Goal: Find specific page/section: Find specific page/section

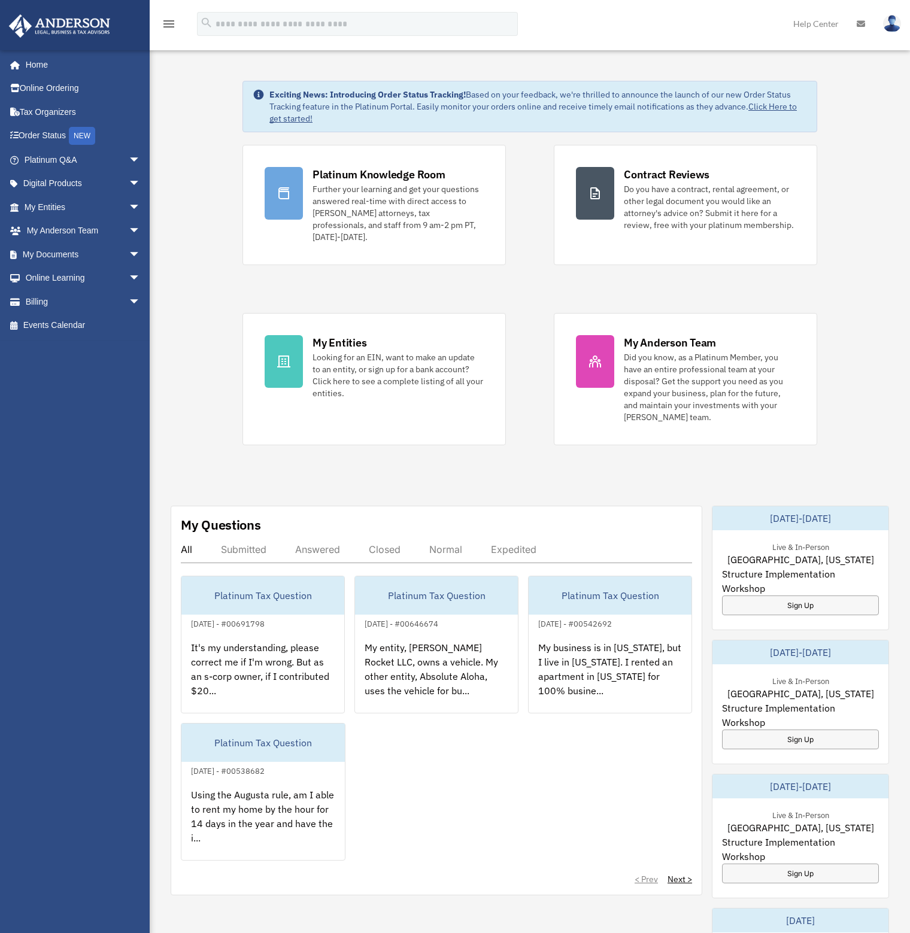
click at [129, 251] on span "arrow_drop_down" at bounding box center [141, 254] width 24 height 25
click at [129, 395] on span "arrow_drop_down" at bounding box center [141, 396] width 24 height 25
click at [89, 435] on link "Past Invoices" at bounding box center [88, 444] width 142 height 24
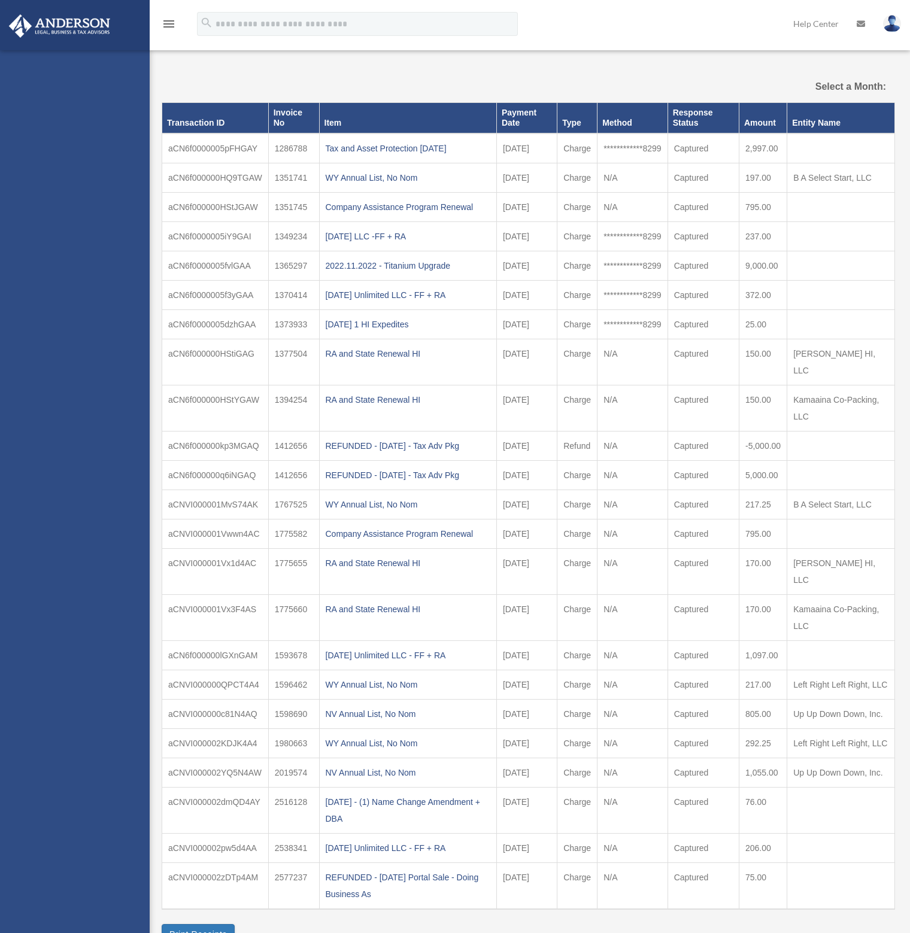
select select
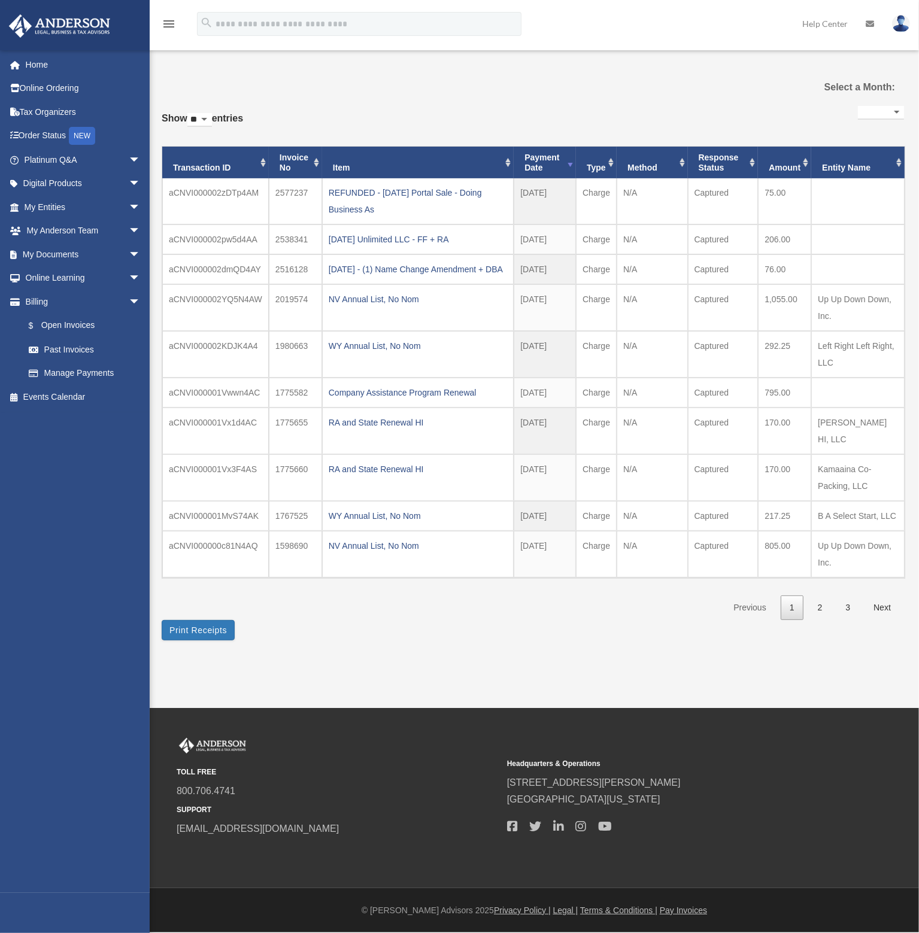
click at [129, 210] on span "arrow_drop_down" at bounding box center [141, 207] width 24 height 25
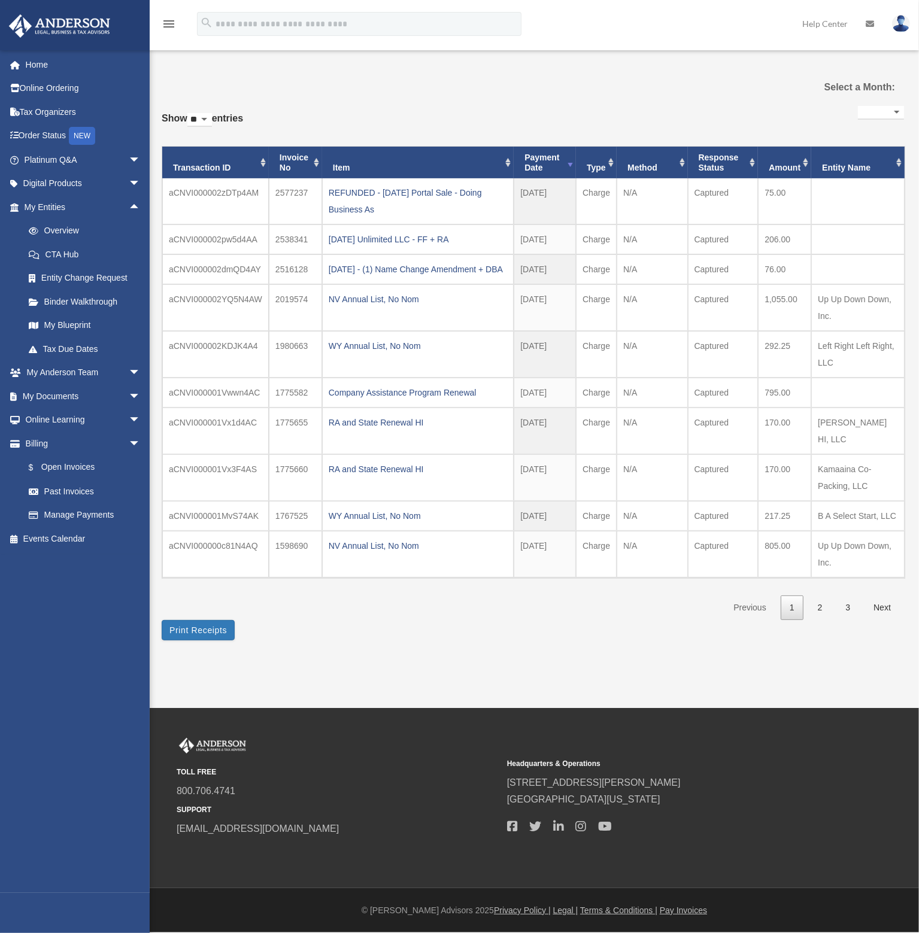
click at [83, 326] on link "My Blueprint" at bounding box center [88, 326] width 142 height 24
